Goal: Task Accomplishment & Management: Use online tool/utility

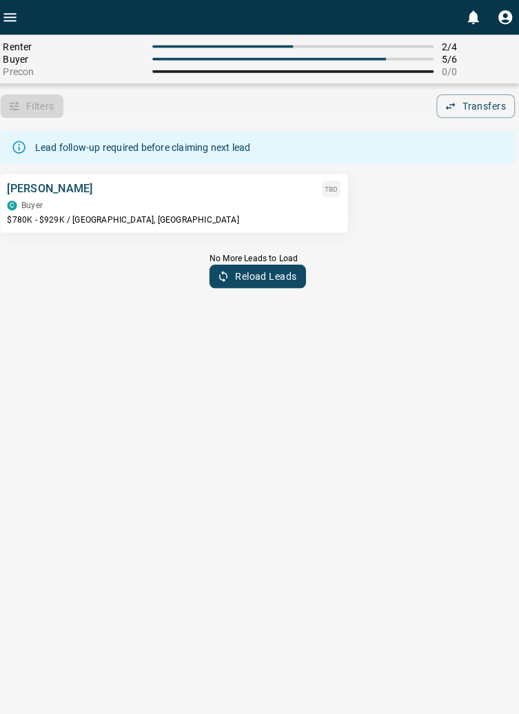
click at [105, 199] on div "C Buyer" at bounding box center [176, 204] width 331 height 10
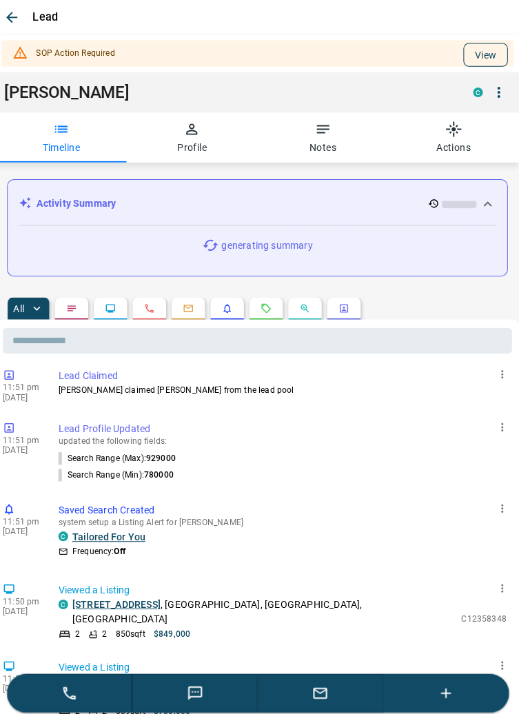
click at [487, 51] on button "View" at bounding box center [486, 54] width 44 height 23
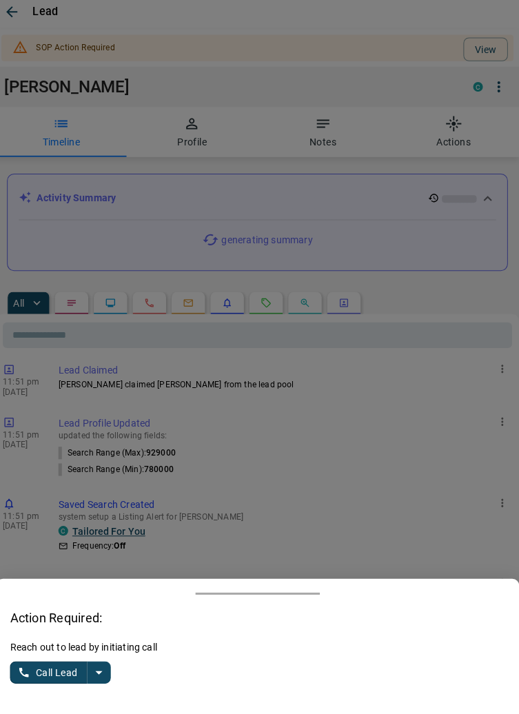
click at [111, 668] on button "split button" at bounding box center [101, 672] width 23 height 22
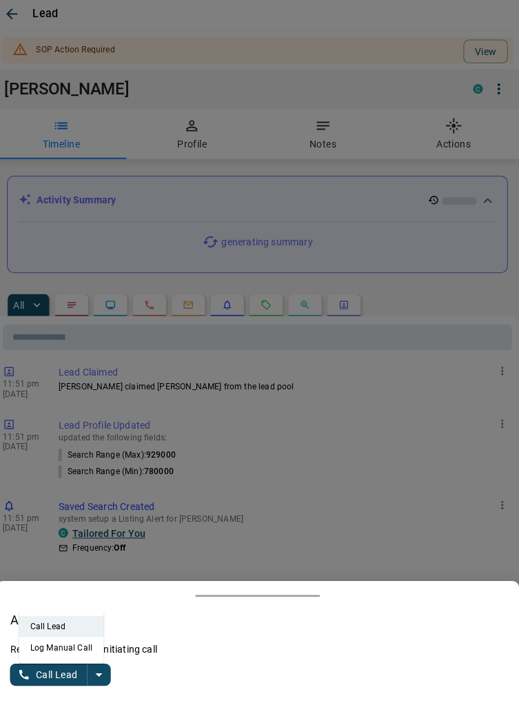
click at [90, 644] on li "Log Manual Call" at bounding box center [65, 645] width 84 height 21
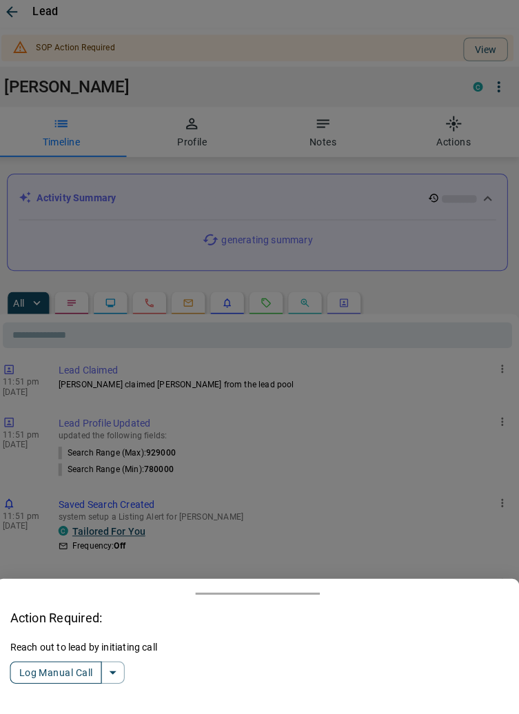
click at [50, 663] on button "Log Manual Call" at bounding box center [59, 672] width 91 height 22
click at [31, 667] on button "Yes" at bounding box center [28, 672] width 28 height 21
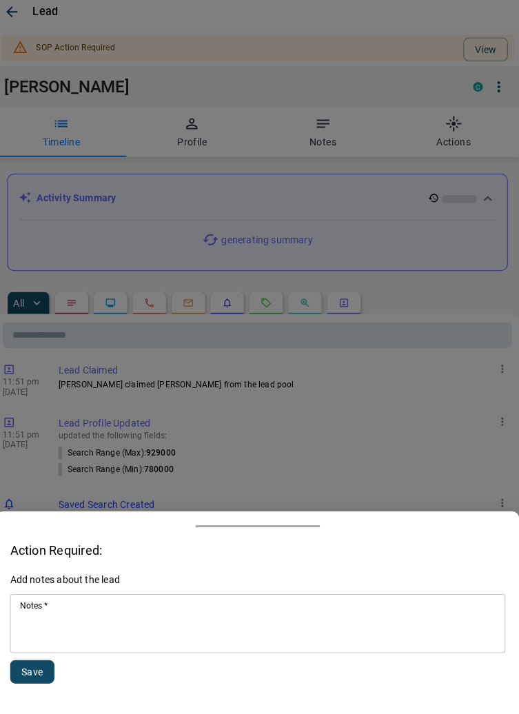
click at [81, 623] on textarea "Notes   *" at bounding box center [259, 624] width 472 height 47
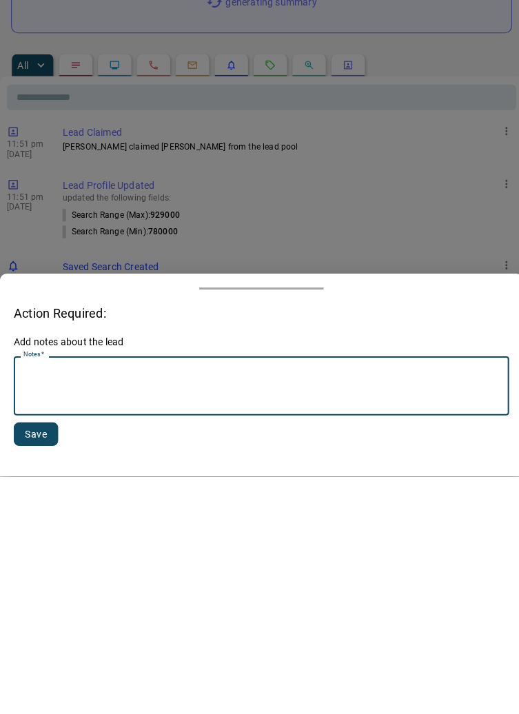
scroll to position [114, 0]
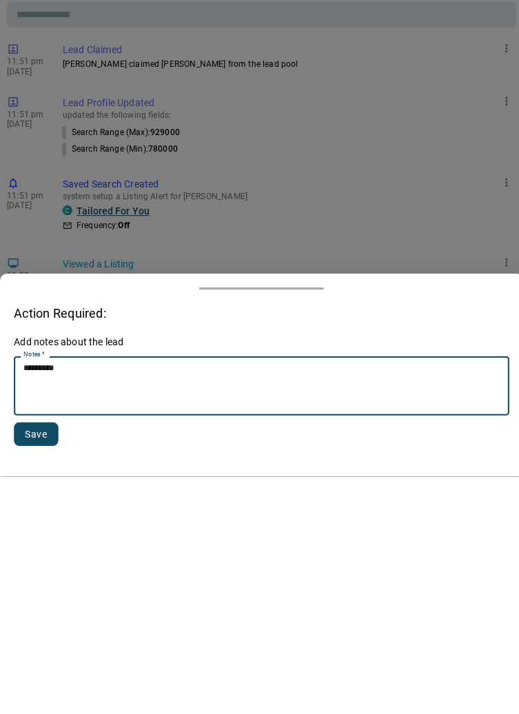
type textarea "********"
click at [48, 672] on button "Save" at bounding box center [36, 671] width 44 height 23
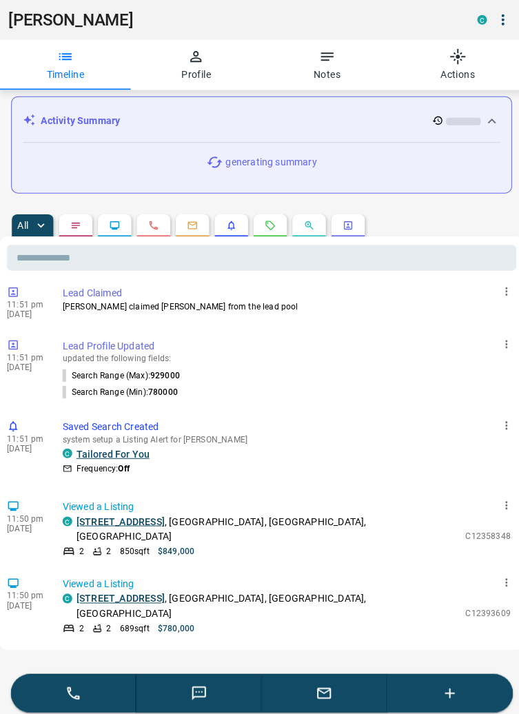
scroll to position [0, 0]
